Goal: Use online tool/utility

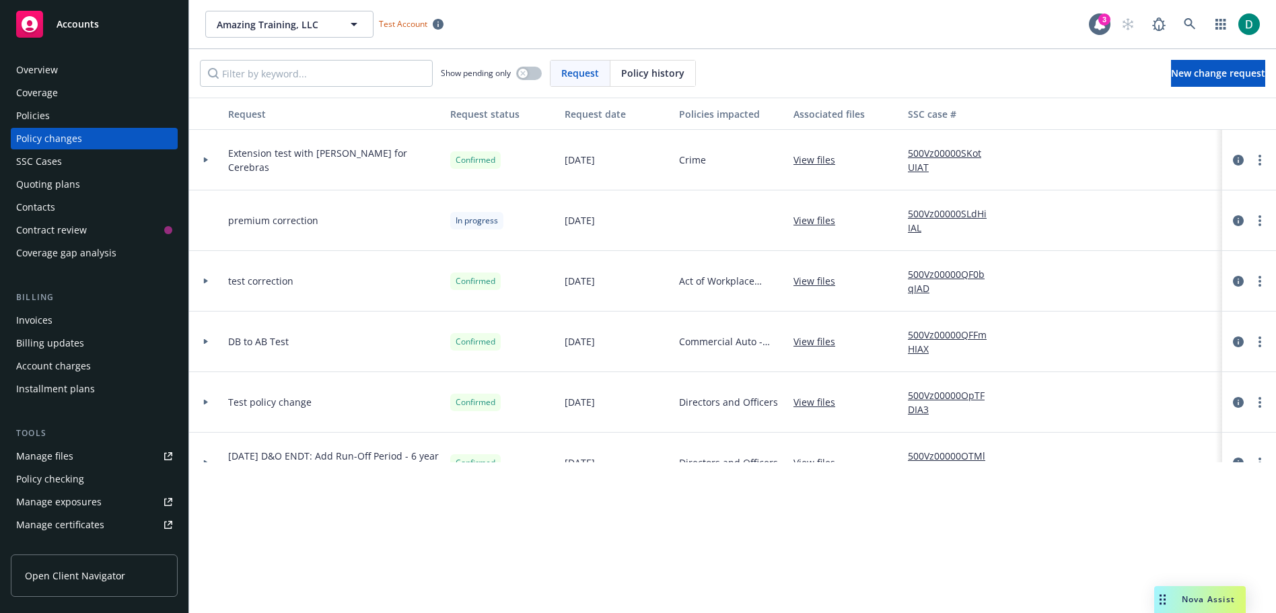
click at [1164, 601] on icon "Drag to move" at bounding box center [1163, 599] width 6 height 11
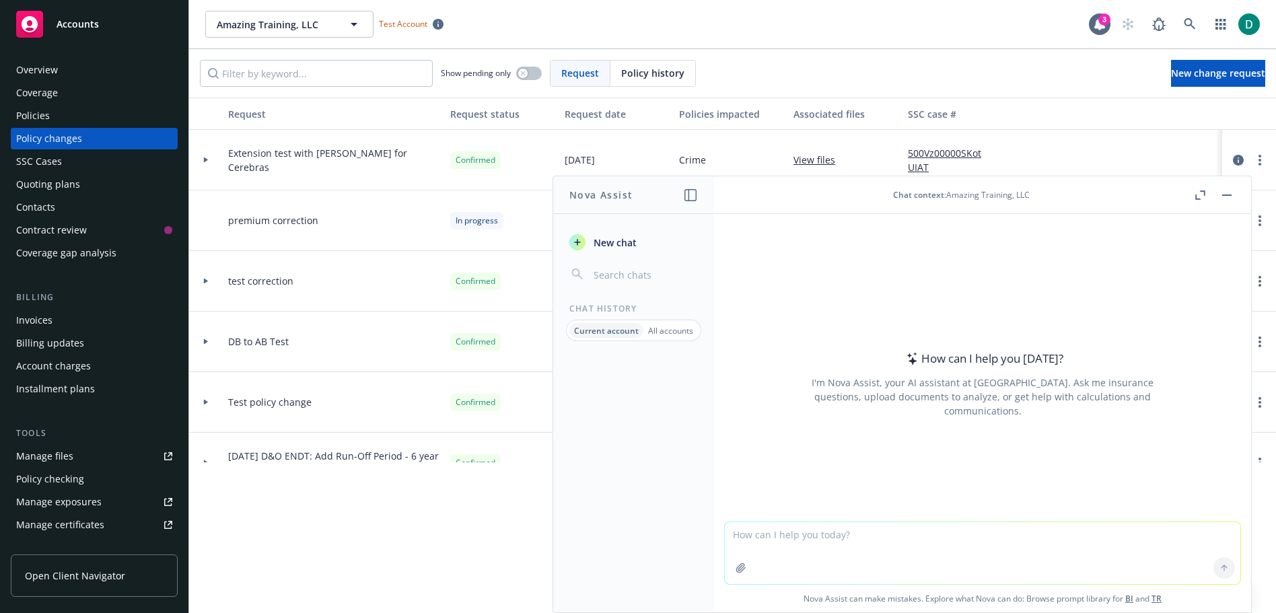
click at [826, 547] on textarea at bounding box center [983, 553] width 516 height 62
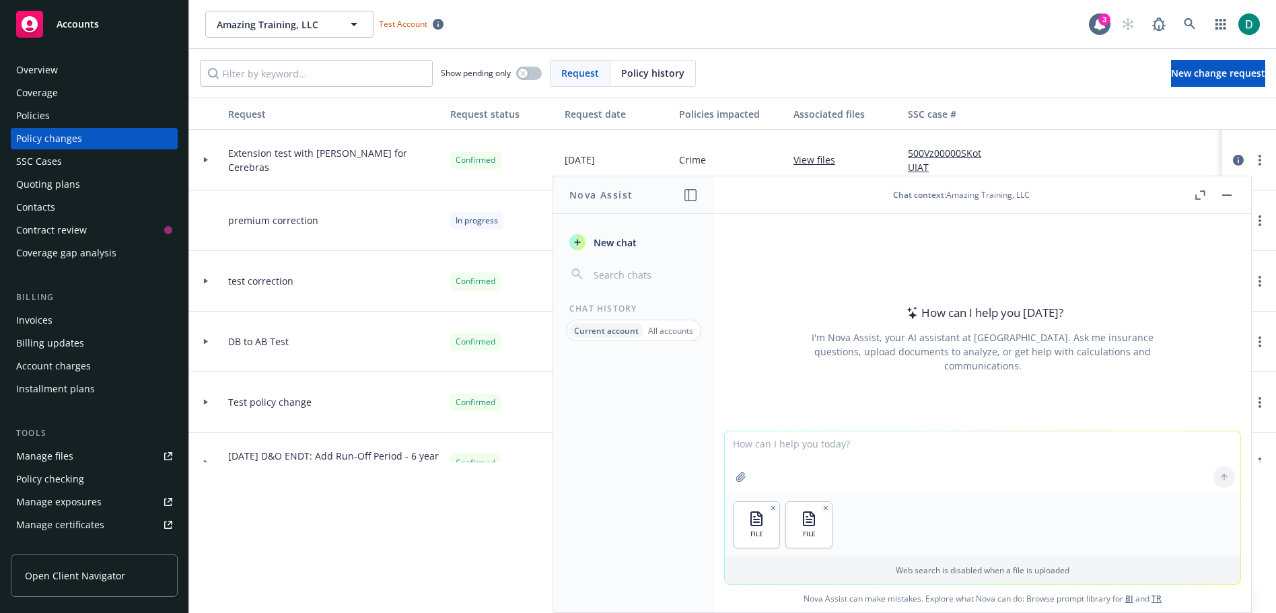
click at [816, 442] on textarea at bounding box center [983, 462] width 516 height 62
type textarea "Summarize these two spreadsheets. Review the Loan Numbers and tell me if they h…"
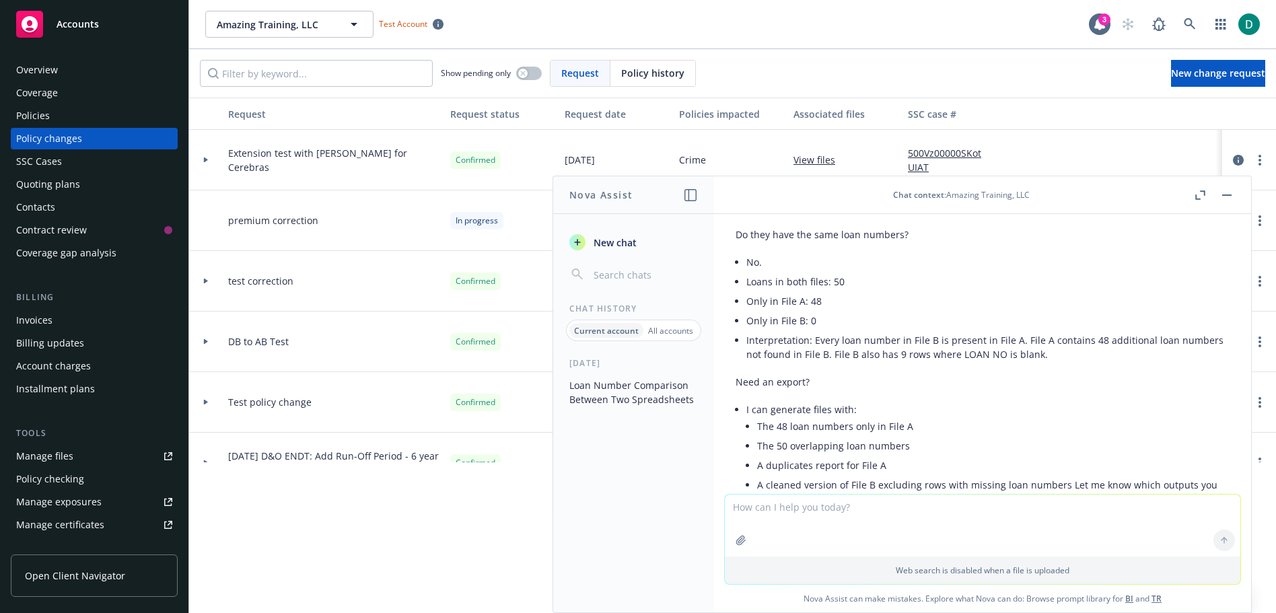
scroll to position [546, 0]
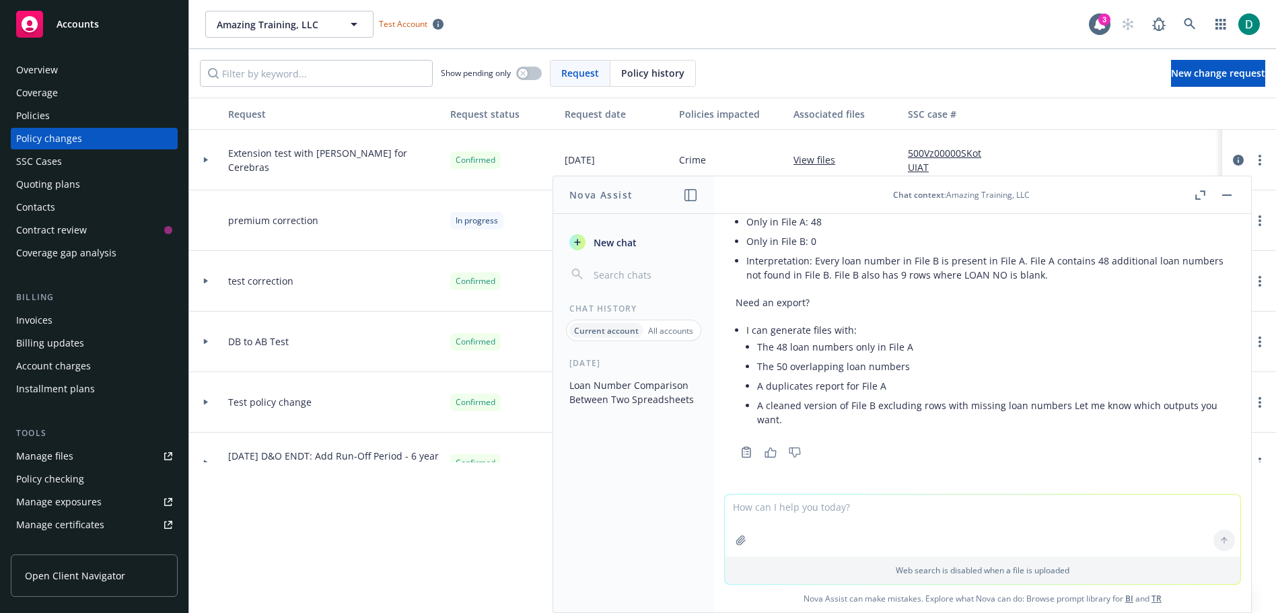
click at [1199, 199] on icon "button" at bounding box center [1197, 197] width 5 height 5
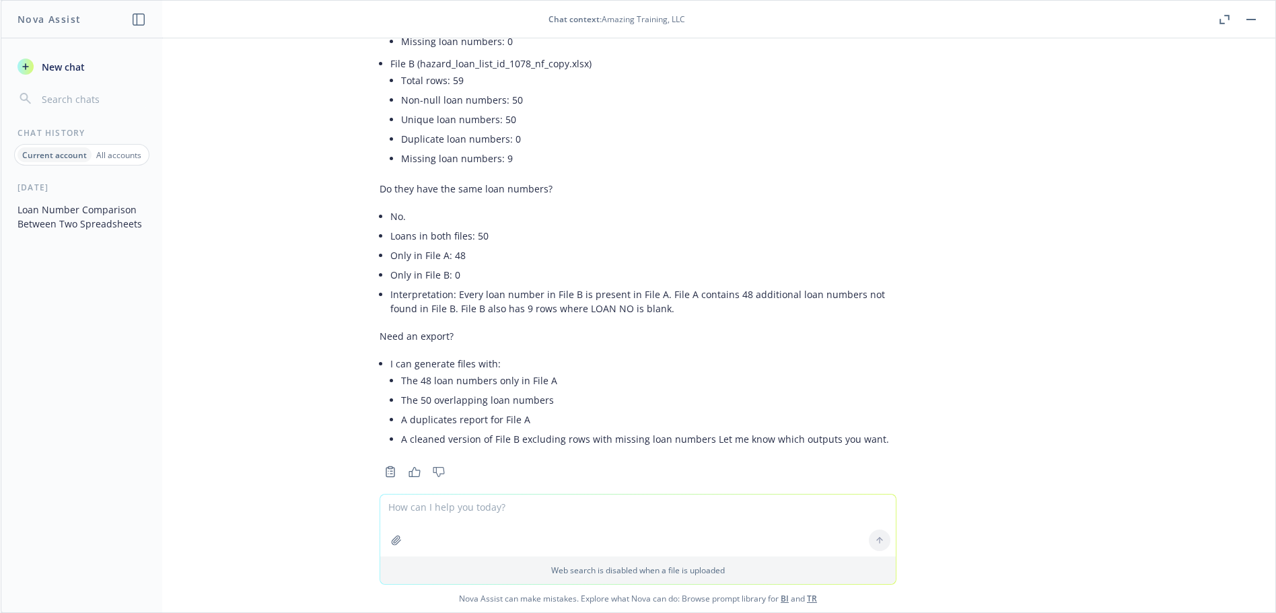
scroll to position [356, 0]
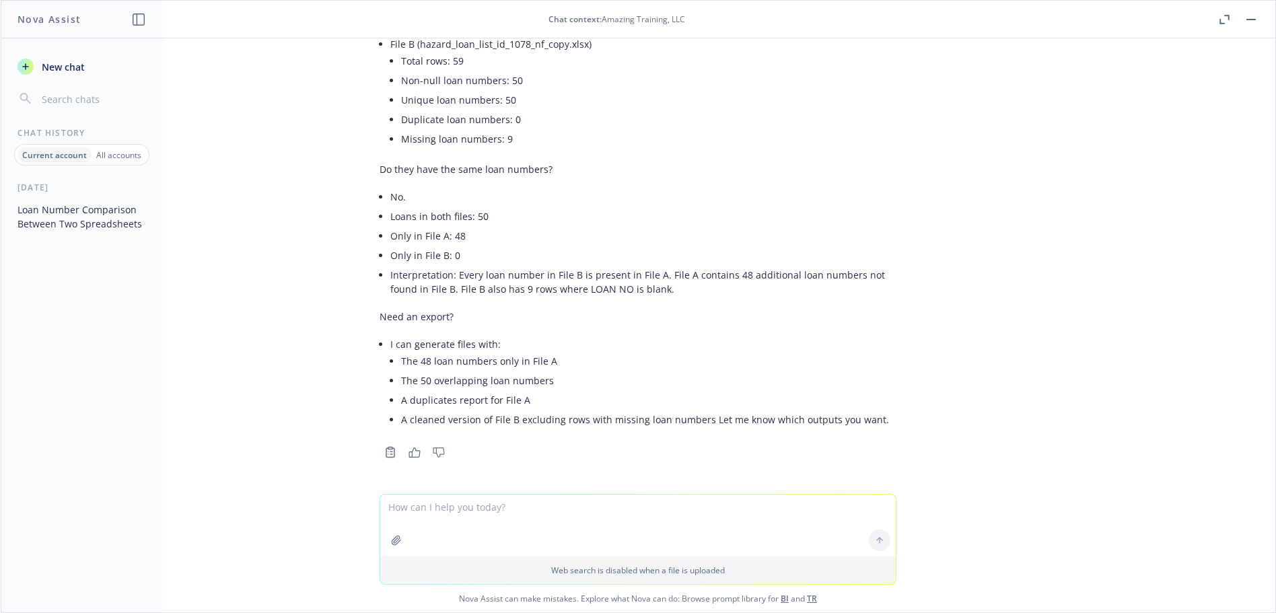
click at [442, 516] on textarea at bounding box center [638, 526] width 516 height 62
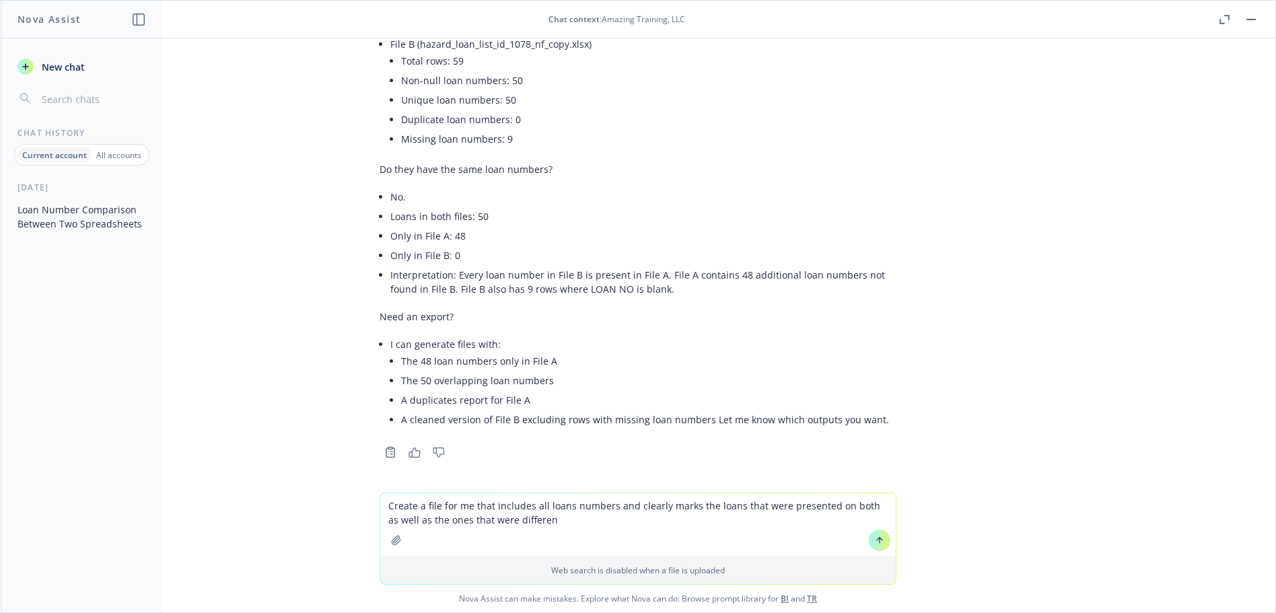
type textarea "Create a file for me that includes all loans numbers and clearly marks the loan…"
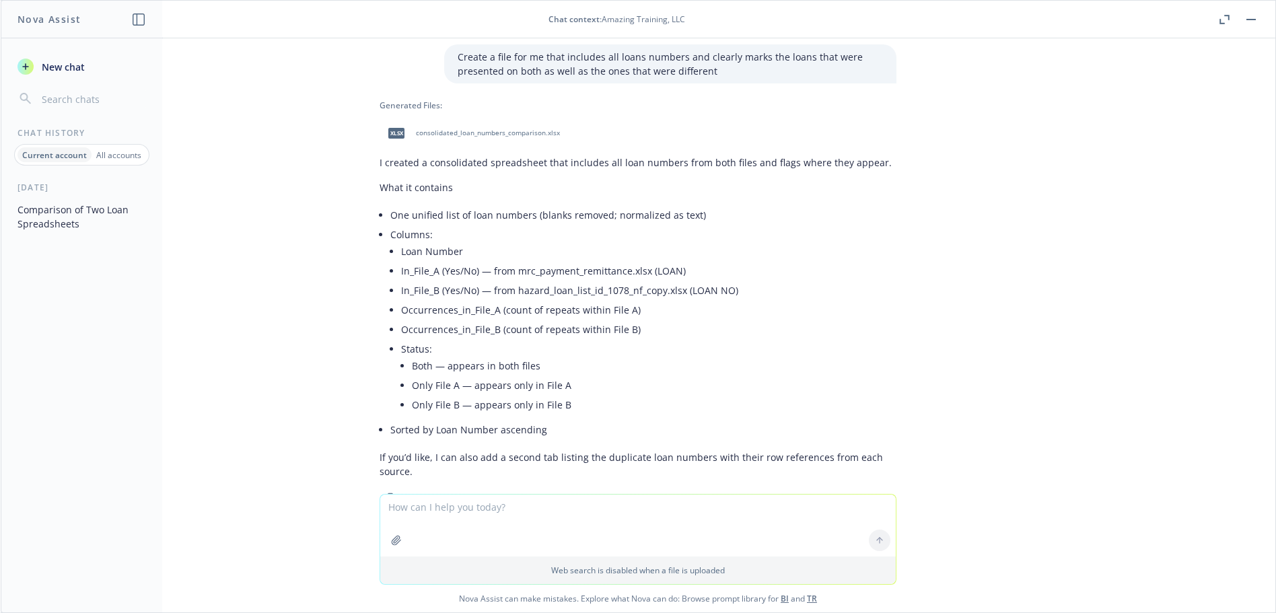
scroll to position [769, 0]
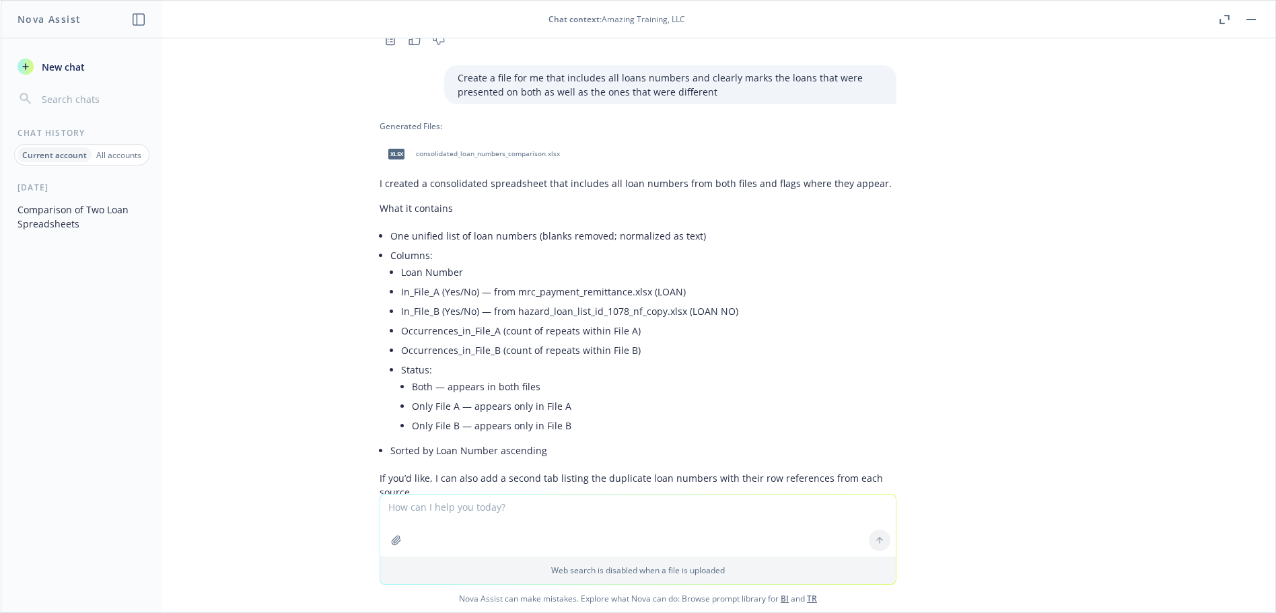
click at [460, 151] on span "consolidated_loan_numbers_comparison.xlsx" at bounding box center [488, 153] width 144 height 9
click at [483, 516] on textarea at bounding box center [638, 526] width 516 height 62
click at [669, 507] on textarea "Can you help me understand what happens if a private company is sold to a publi…" at bounding box center [638, 524] width 516 height 63
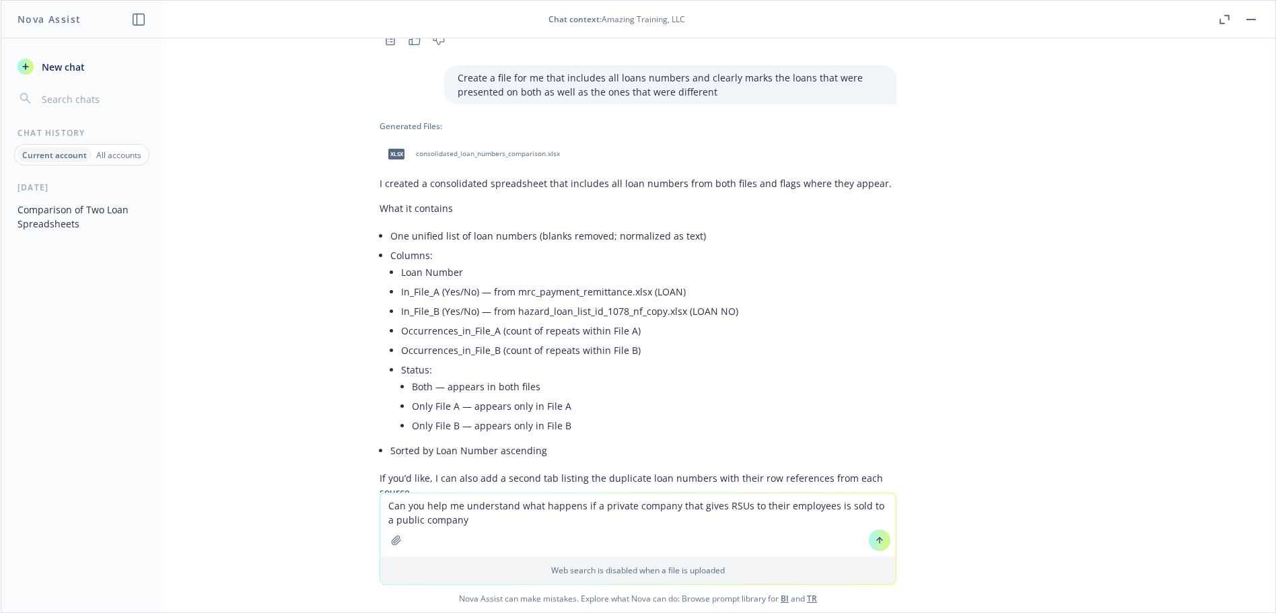
click at [476, 520] on textarea "Can you help me understand what happens if a private company that gives RSUs to…" at bounding box center [638, 524] width 516 height 63
type textarea "Can you help me understand what happens if a private company that gives RSUs to…"
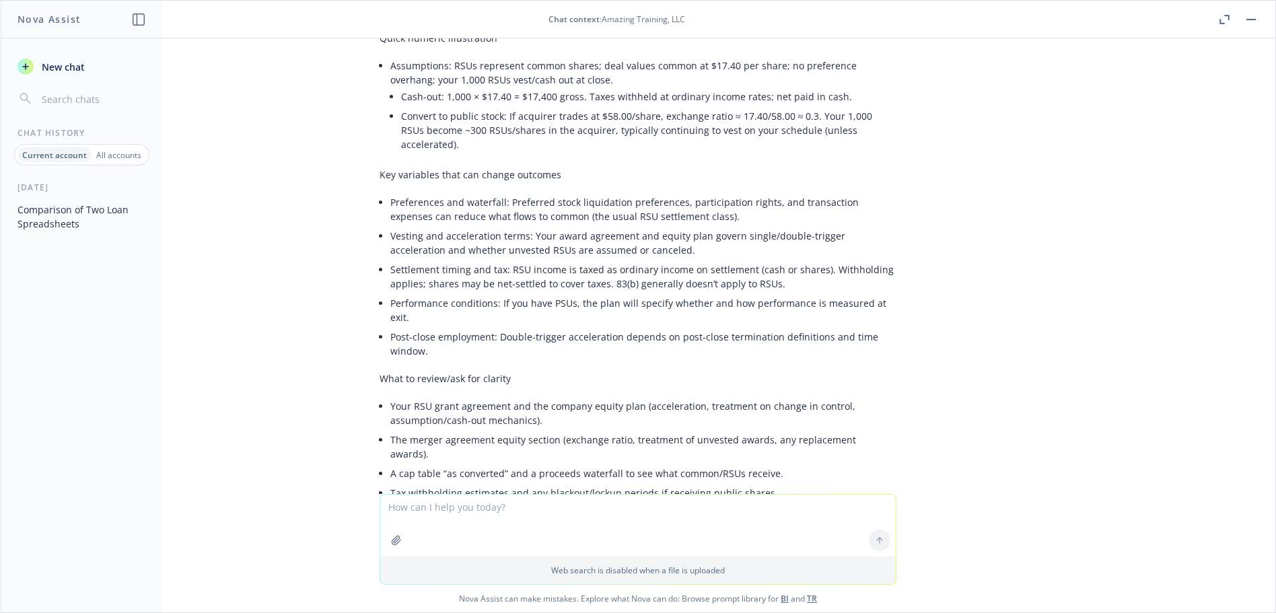
scroll to position [1819, 0]
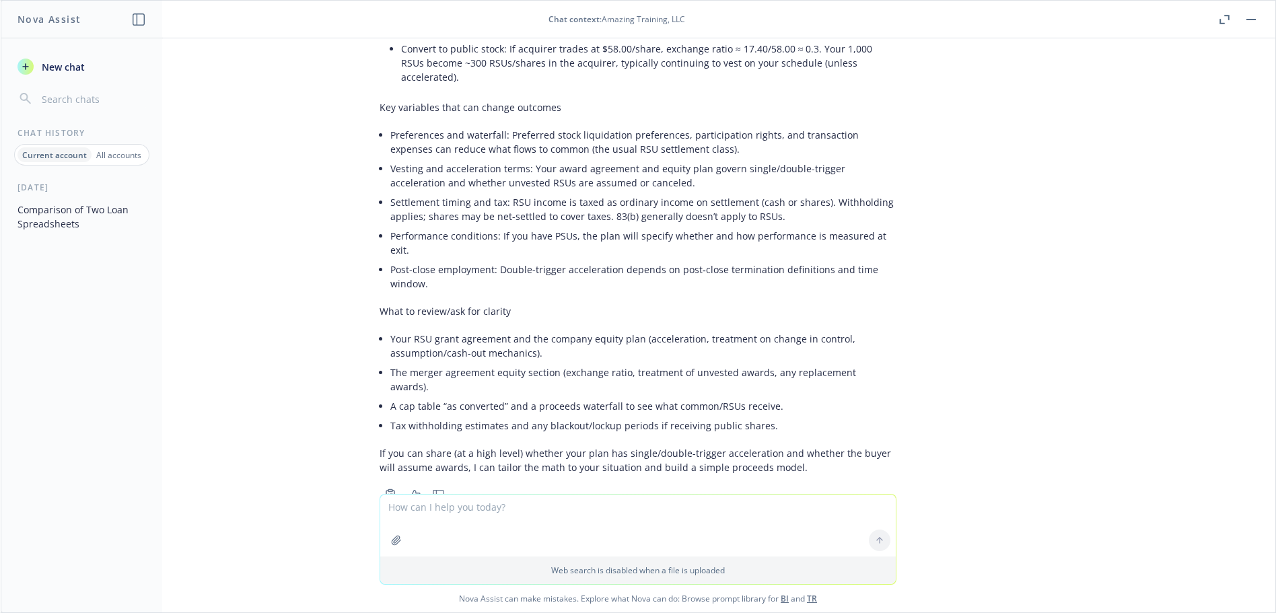
click at [1228, 23] on icon "button" at bounding box center [1225, 19] width 10 height 9
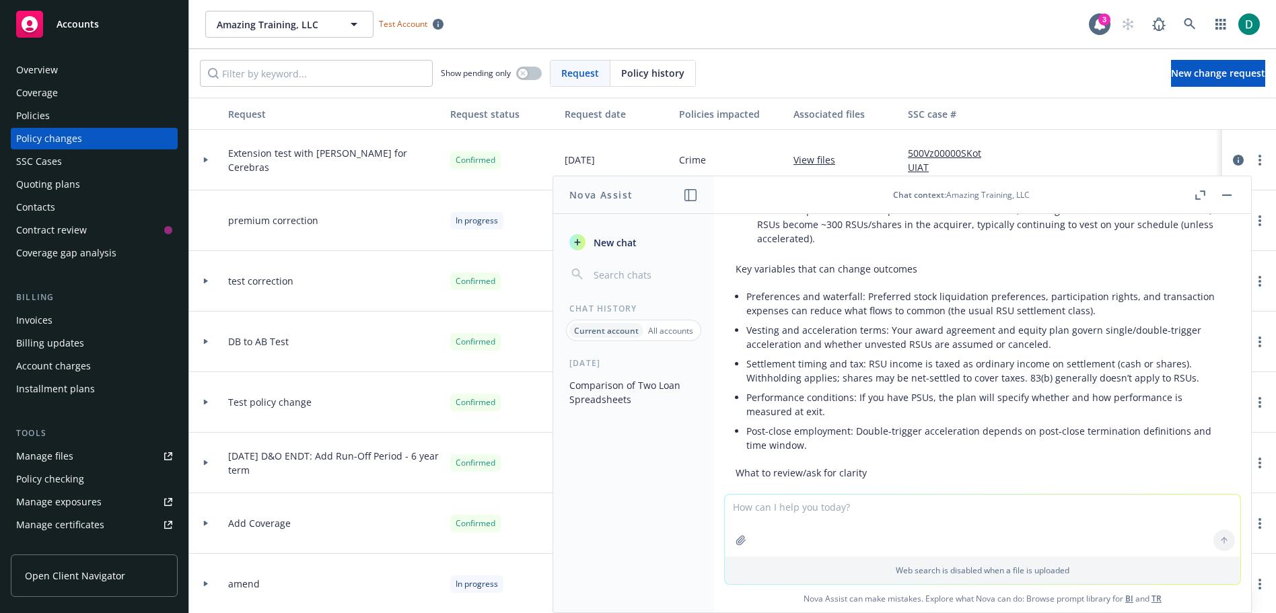
click at [1235, 190] on header "Chat context : Amazing Training, LLC" at bounding box center [982, 195] width 537 height 38
click at [1225, 195] on icon "button" at bounding box center [1226, 195] width 9 height 1
